Goal: Task Accomplishment & Management: Manage account settings

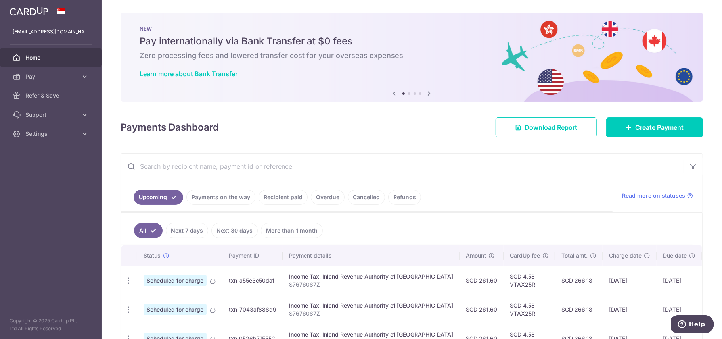
scroll to position [103, 0]
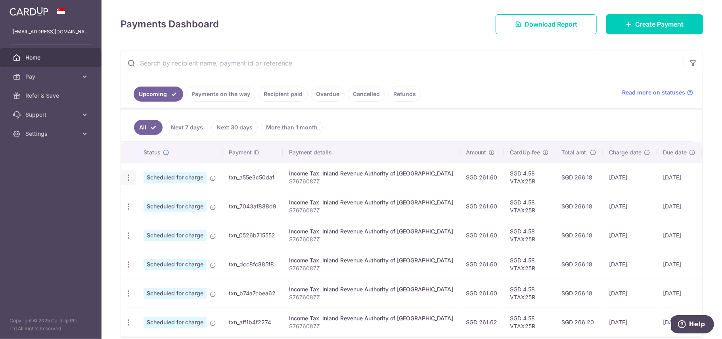
click at [128, 178] on icon "button" at bounding box center [129, 177] width 8 height 8
click at [155, 221] on span "Cancel payment" at bounding box center [170, 219] width 53 height 10
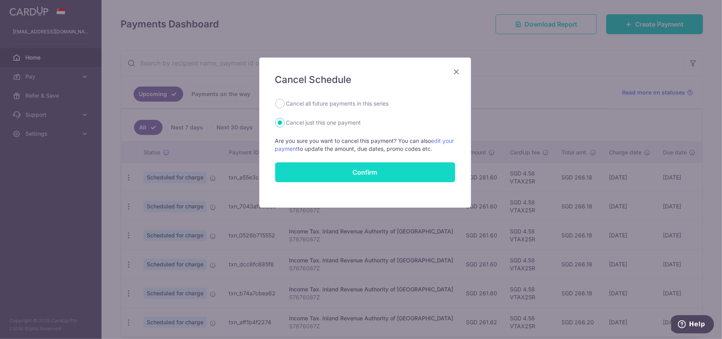
click at [321, 170] on button "Confirm" at bounding box center [365, 172] width 180 height 20
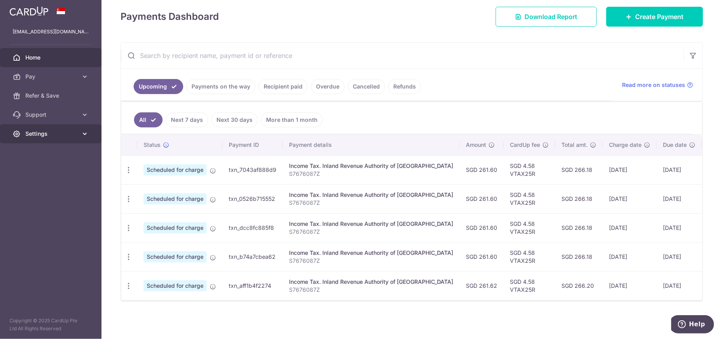
click at [37, 133] on span "Settings" at bounding box center [51, 134] width 52 height 8
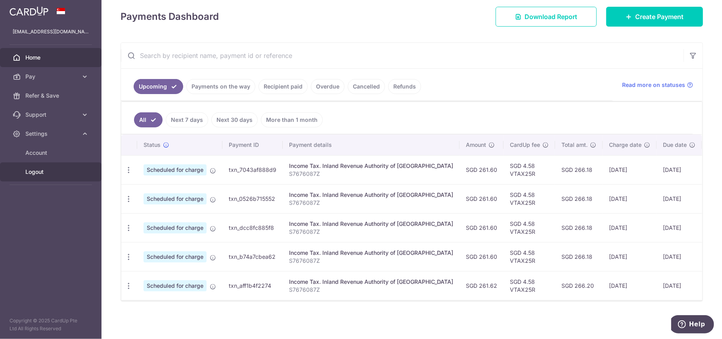
click at [34, 170] on span "Logout" at bounding box center [51, 172] width 52 height 8
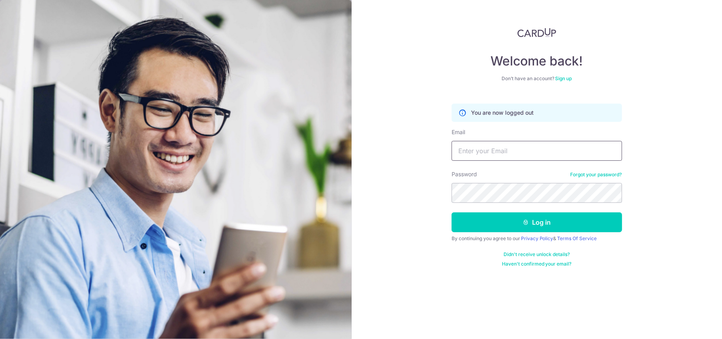
click at [470, 155] on input "Email" at bounding box center [537, 151] width 171 height 20
type input "[EMAIL_ADDRESS][DOMAIN_NAME]"
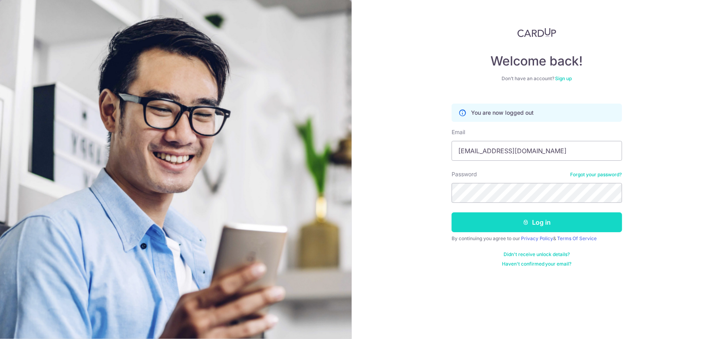
click at [480, 227] on button "Log in" at bounding box center [537, 222] width 171 height 20
